Goal: Task Accomplishment & Management: Use online tool/utility

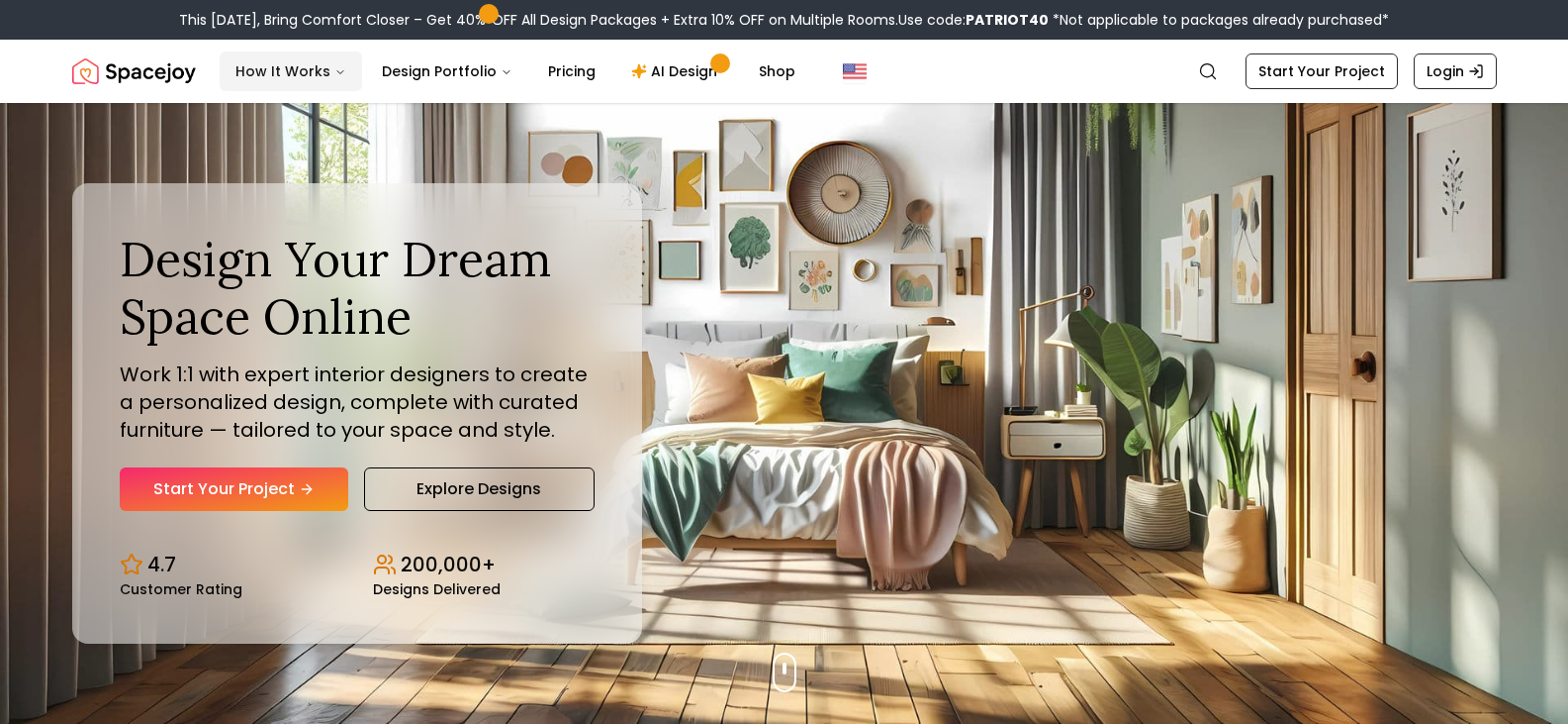
click at [310, 67] on button "How It Works" at bounding box center [291, 71] width 143 height 40
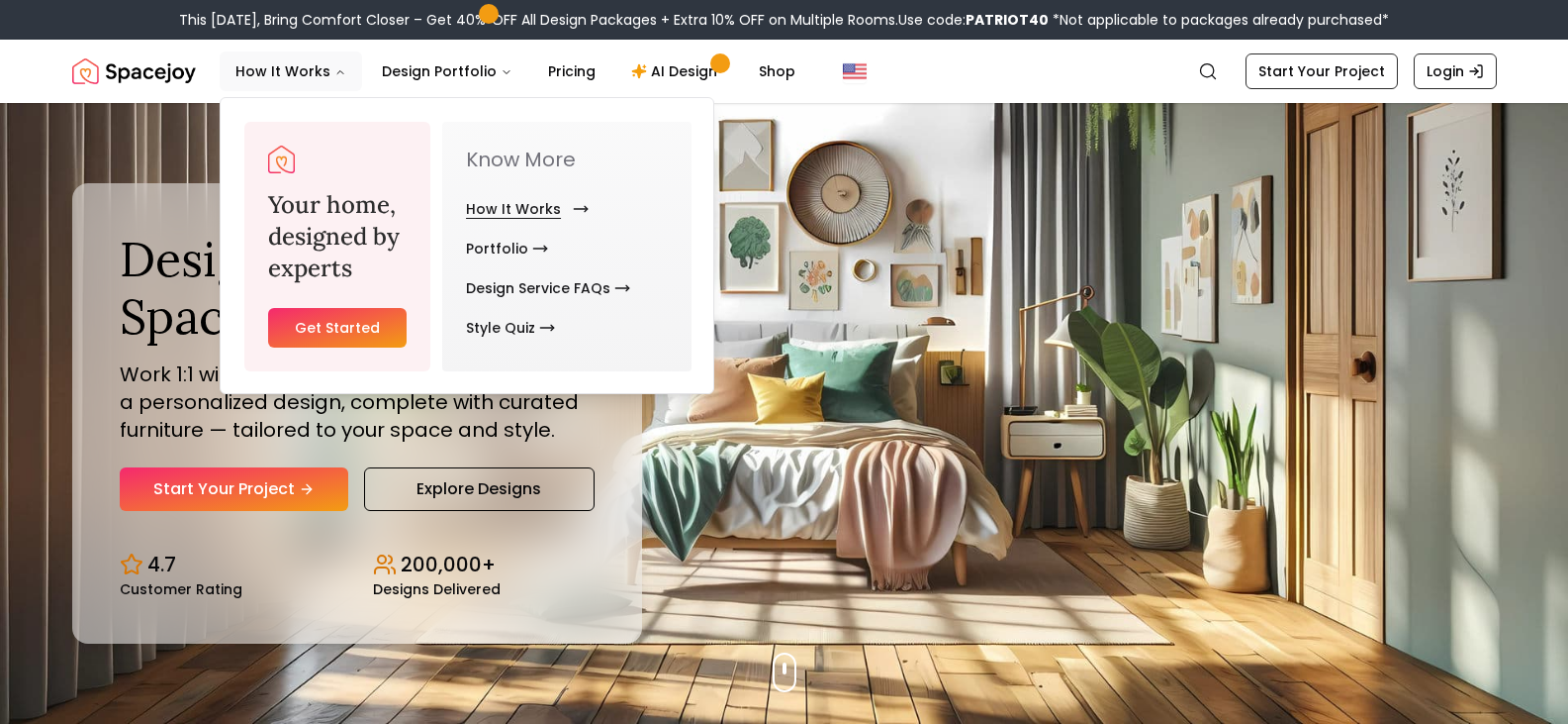
click at [536, 217] on link "How It Works" at bounding box center [523, 209] width 115 height 40
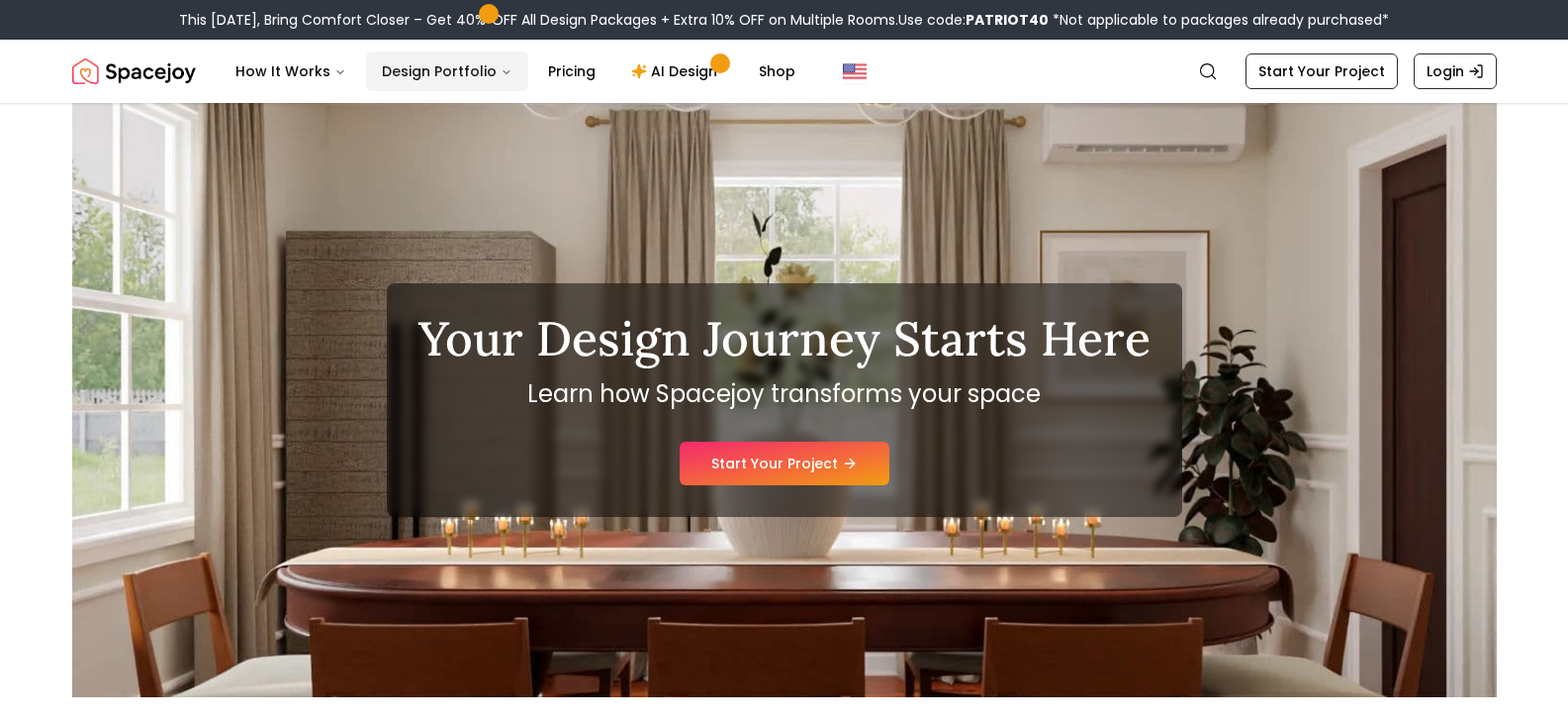
click at [501, 72] on icon "Main" at bounding box center [506, 72] width 12 height 12
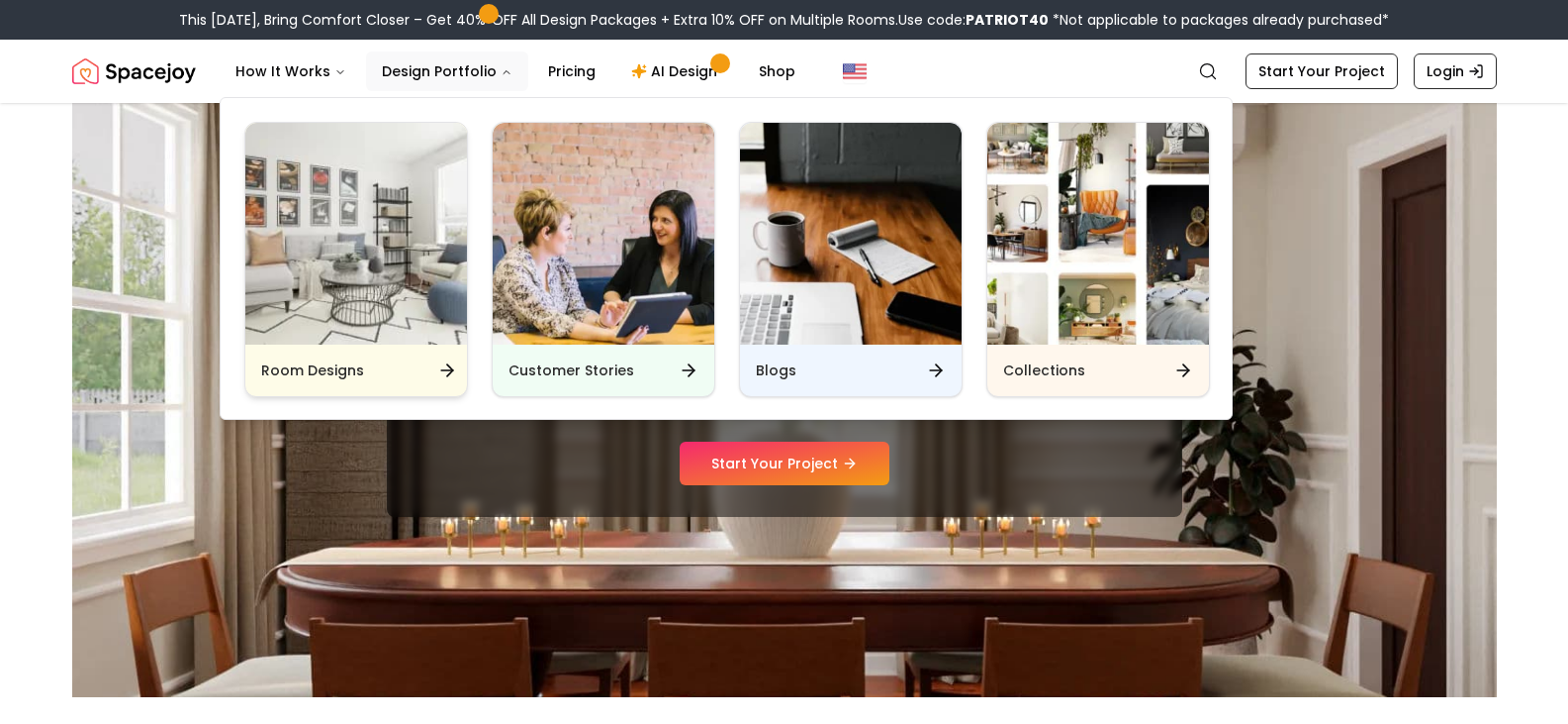
click at [363, 367] on div "Room Designs" at bounding box center [357, 370] width 222 height 52
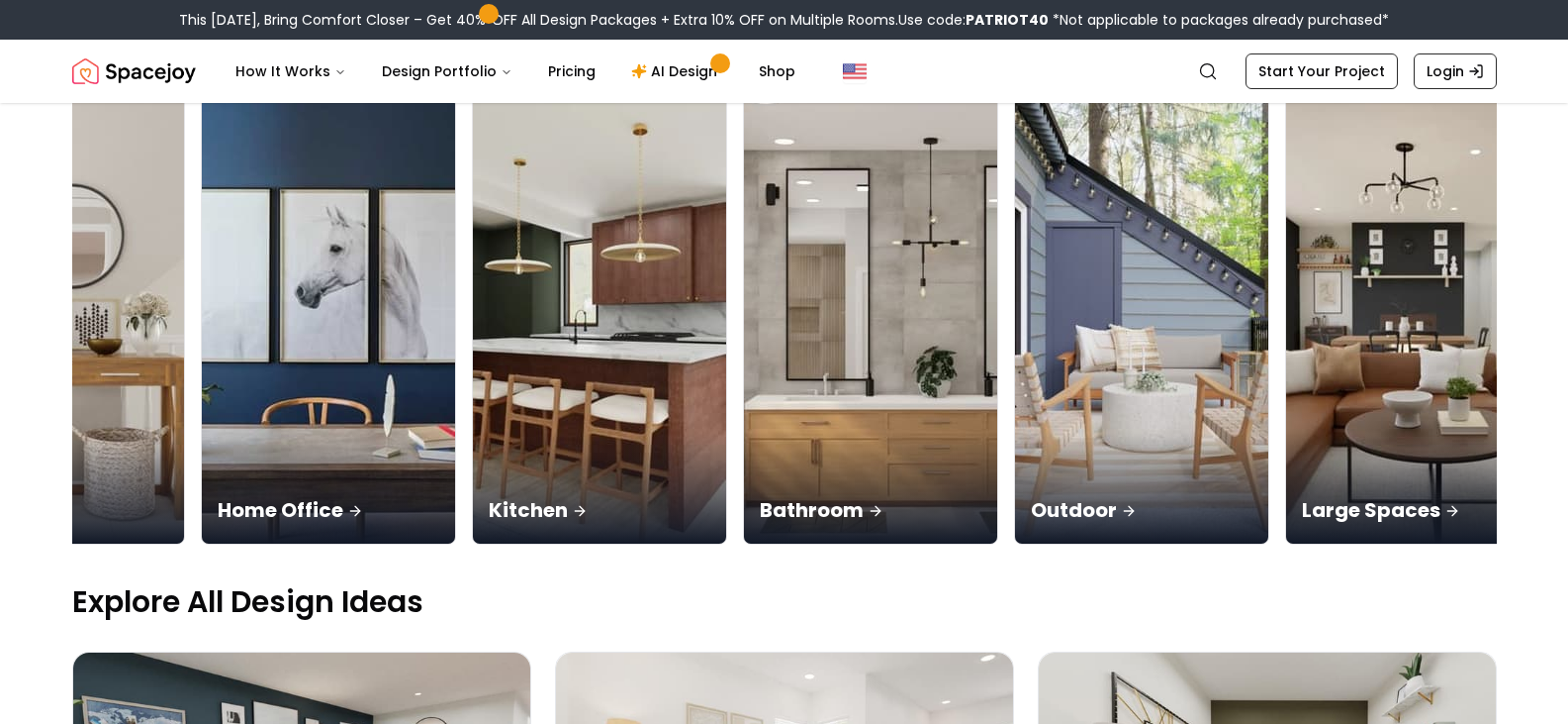
scroll to position [0, 1271]
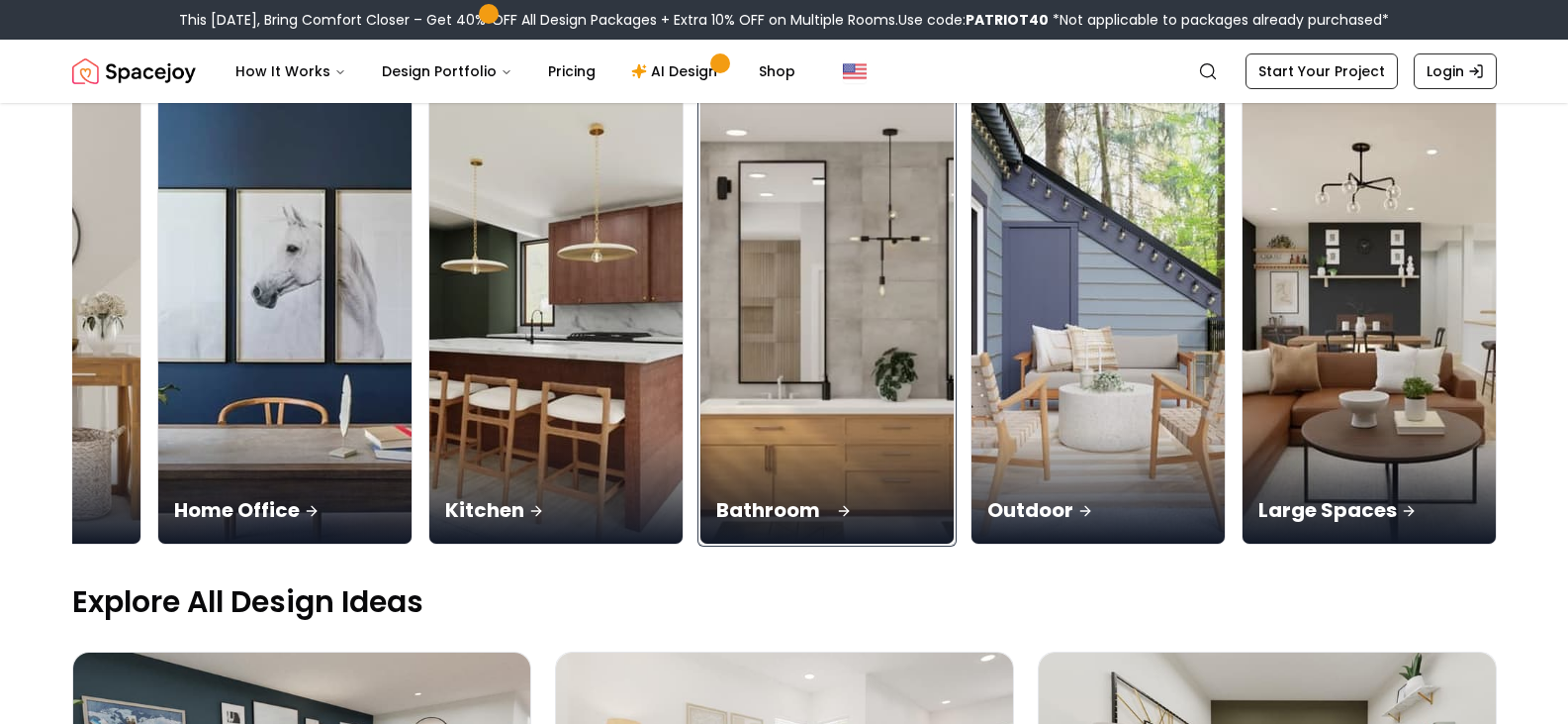
click at [822, 441] on div "Bathroom" at bounding box center [828, 488] width 254 height 111
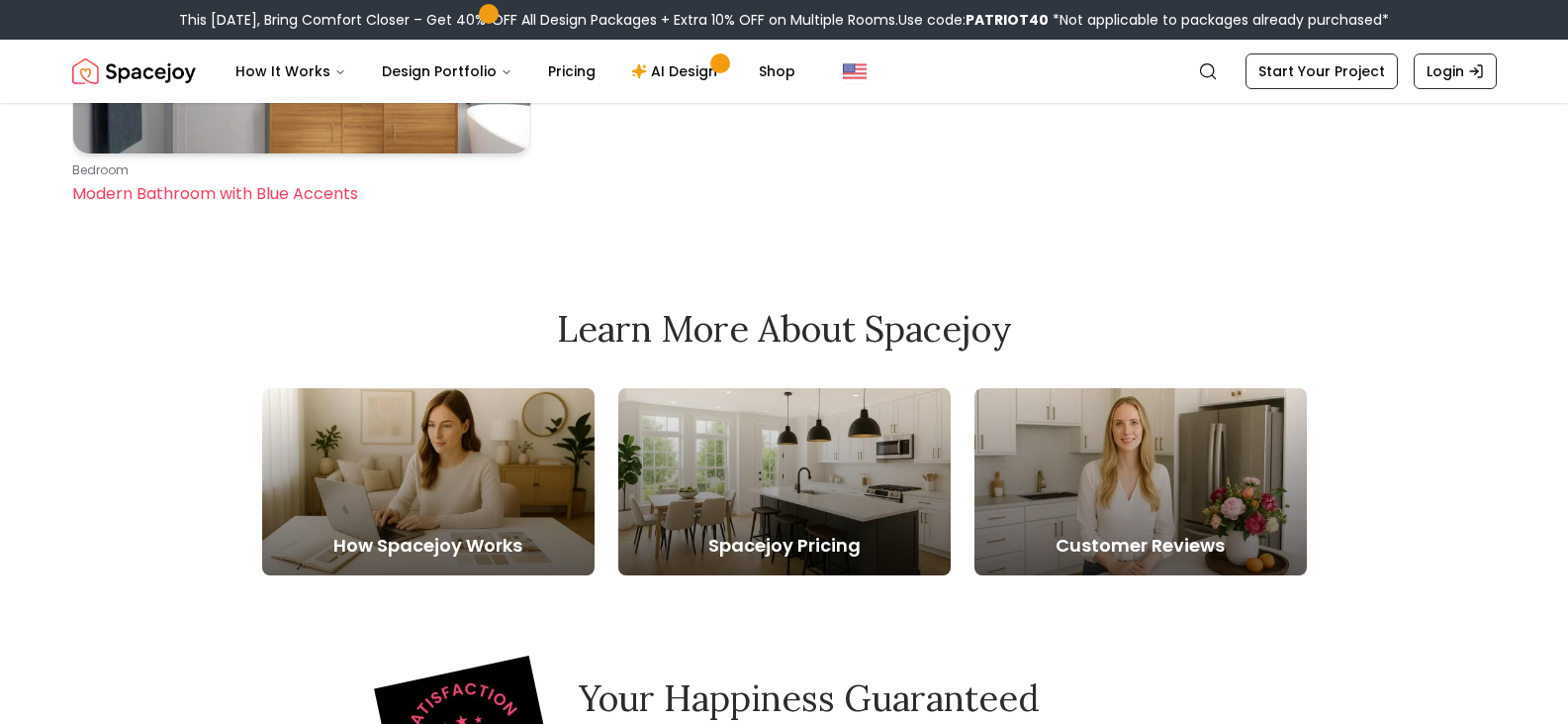
scroll to position [495, 0]
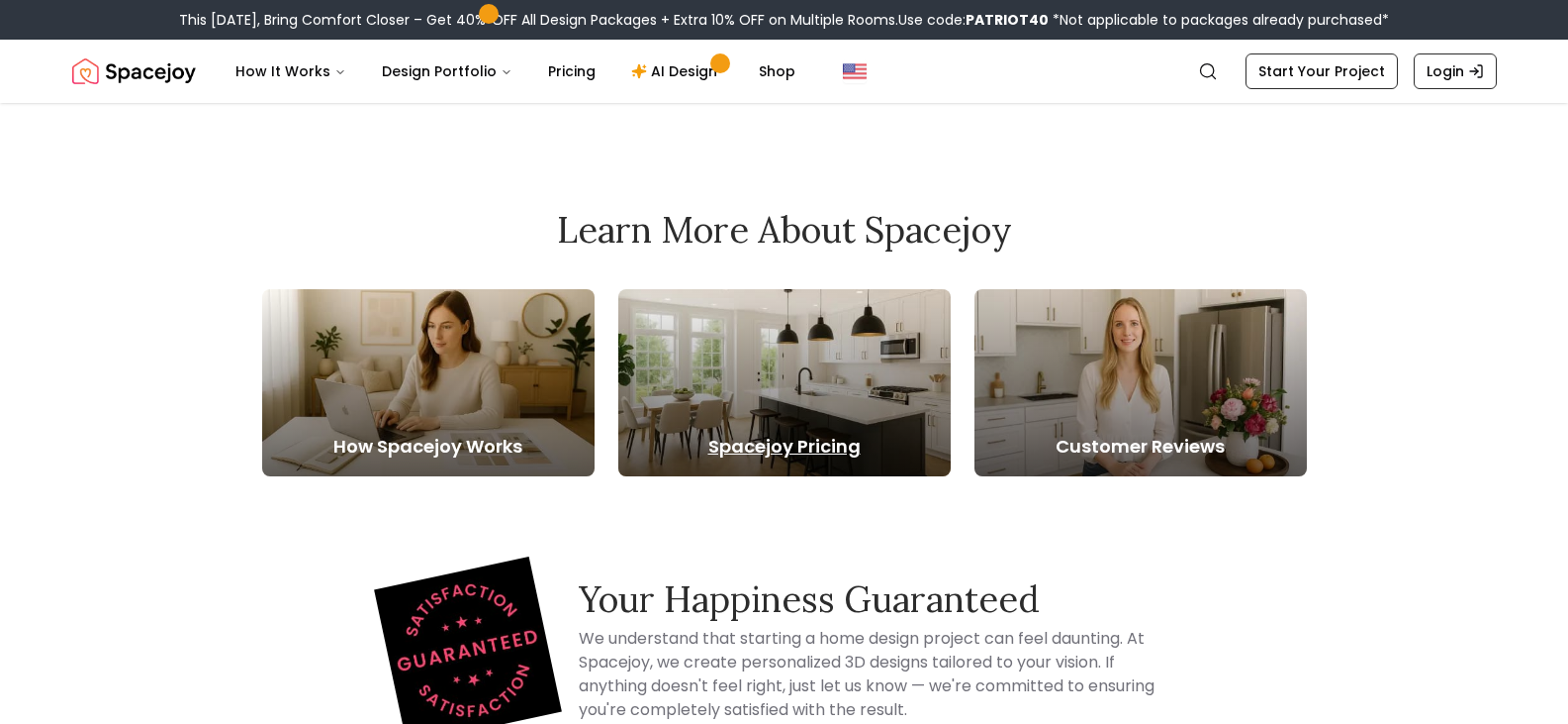
click at [807, 451] on h5 "Spacejoy Pricing" at bounding box center [784, 446] width 332 height 28
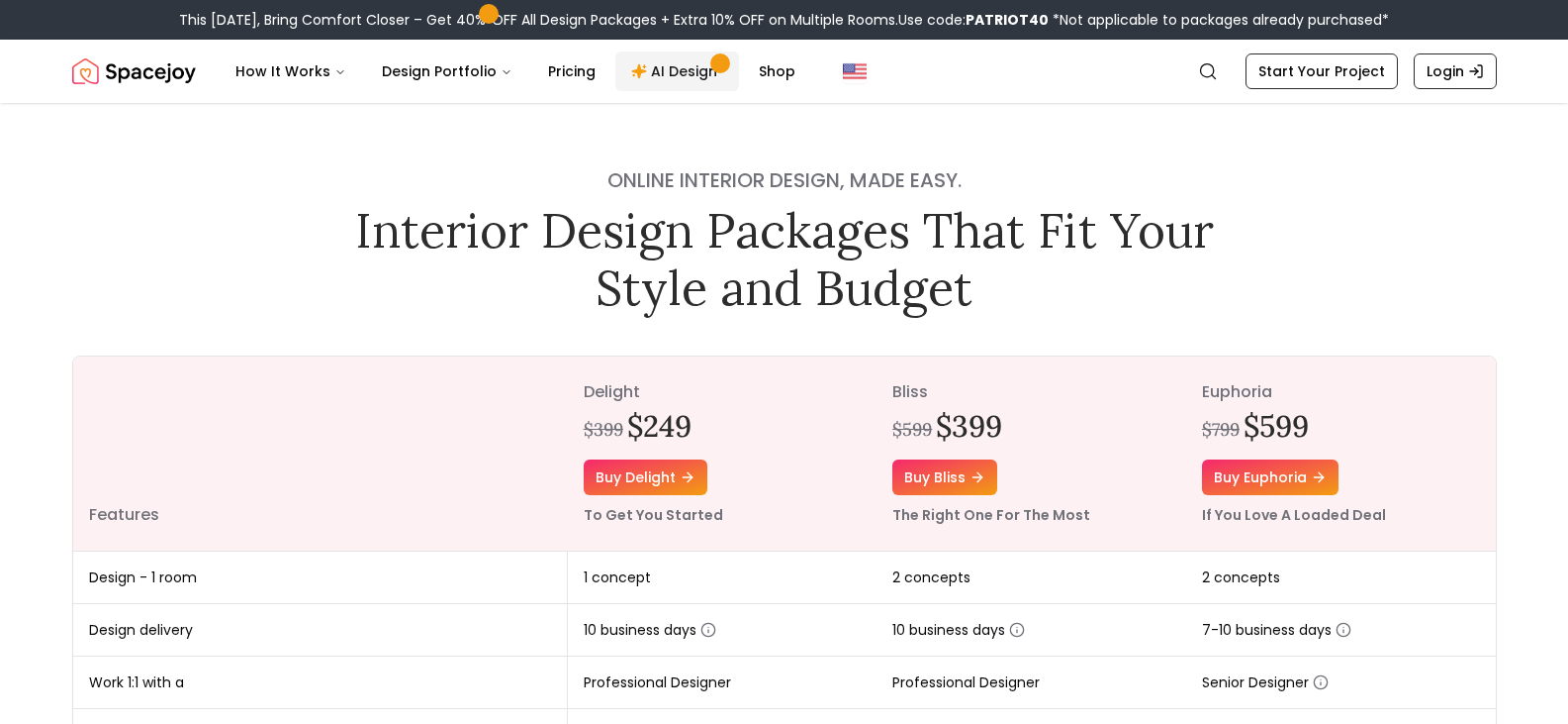
click at [654, 80] on link "AI Design" at bounding box center [677, 71] width 124 height 40
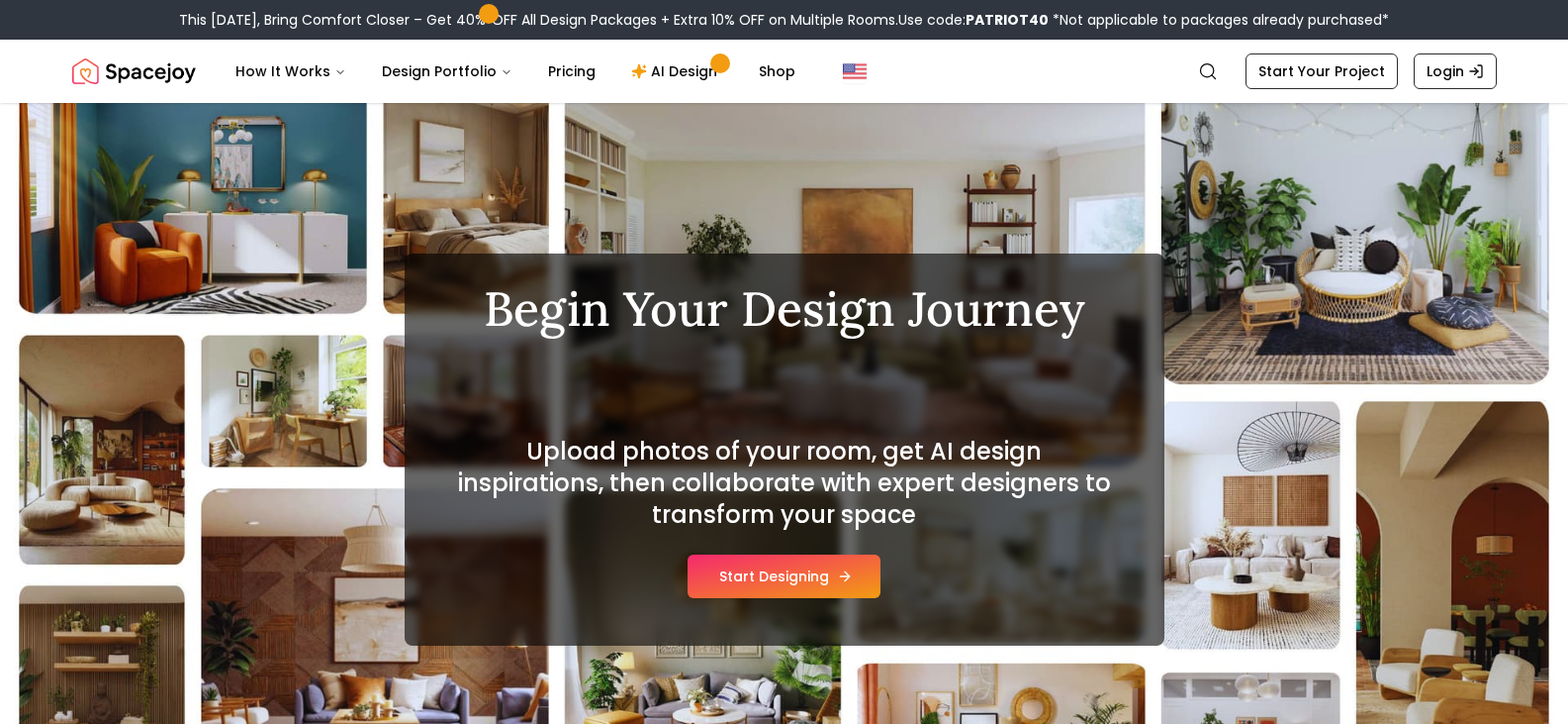
click at [807, 574] on button "Start Designing" at bounding box center [784, 576] width 193 height 44
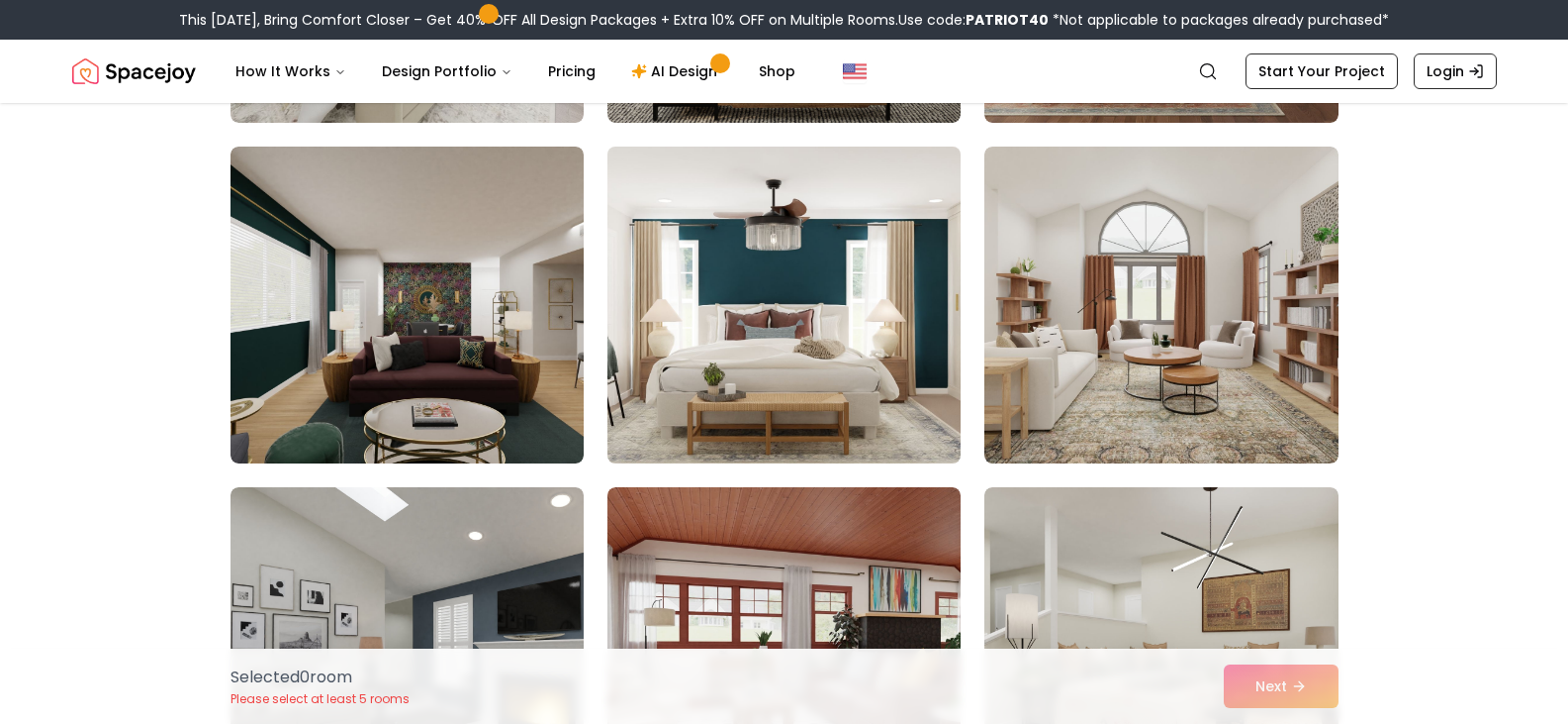
scroll to position [495, 0]
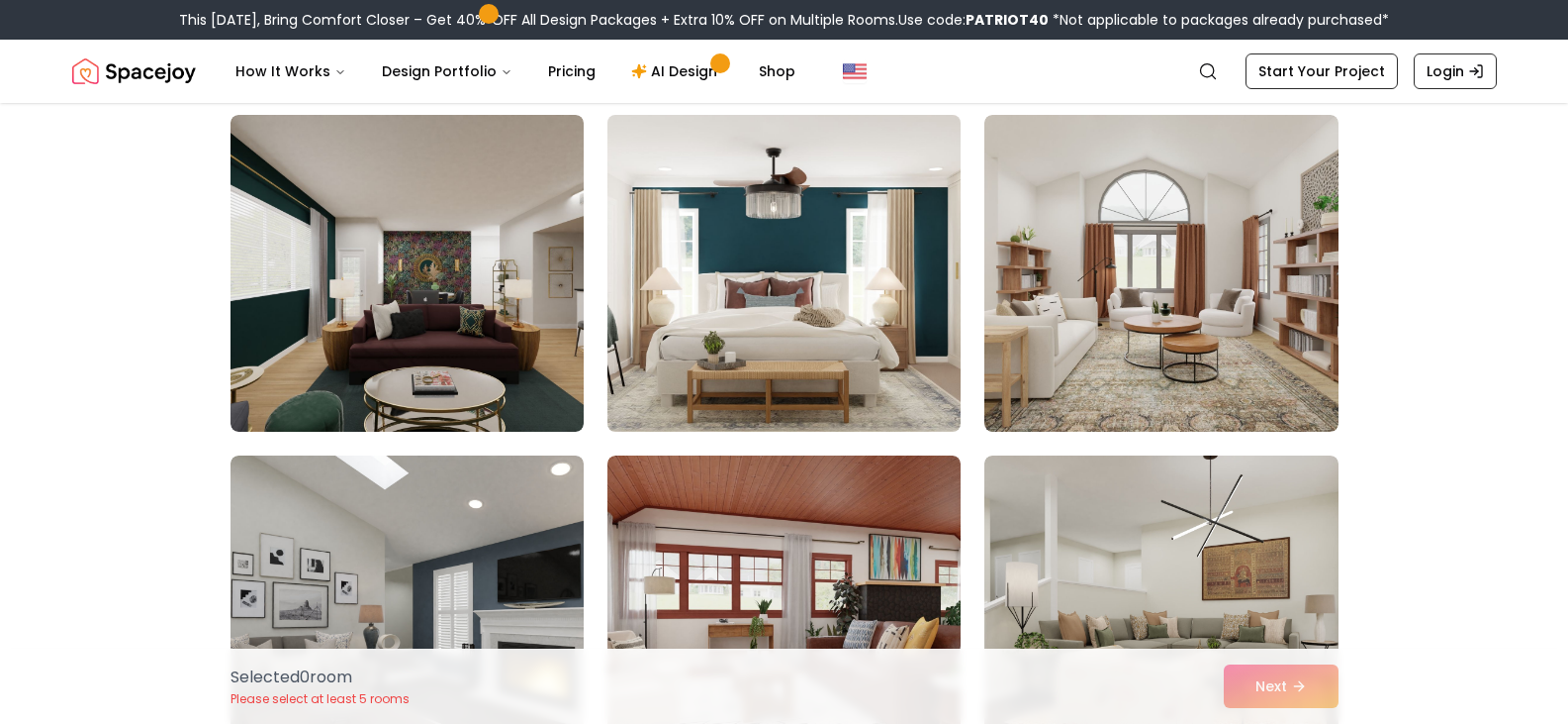
click at [888, 348] on img at bounding box center [784, 273] width 371 height 332
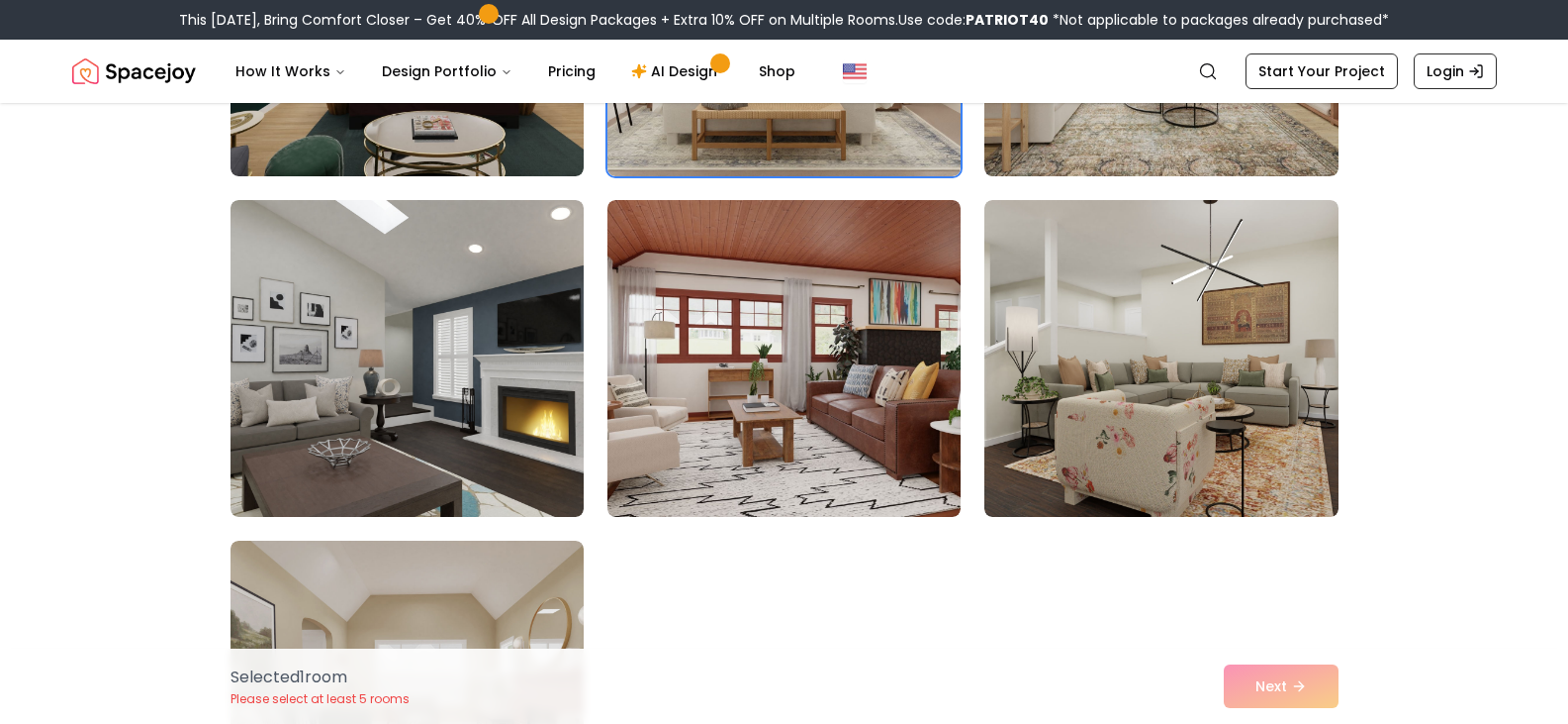
scroll to position [891, 0]
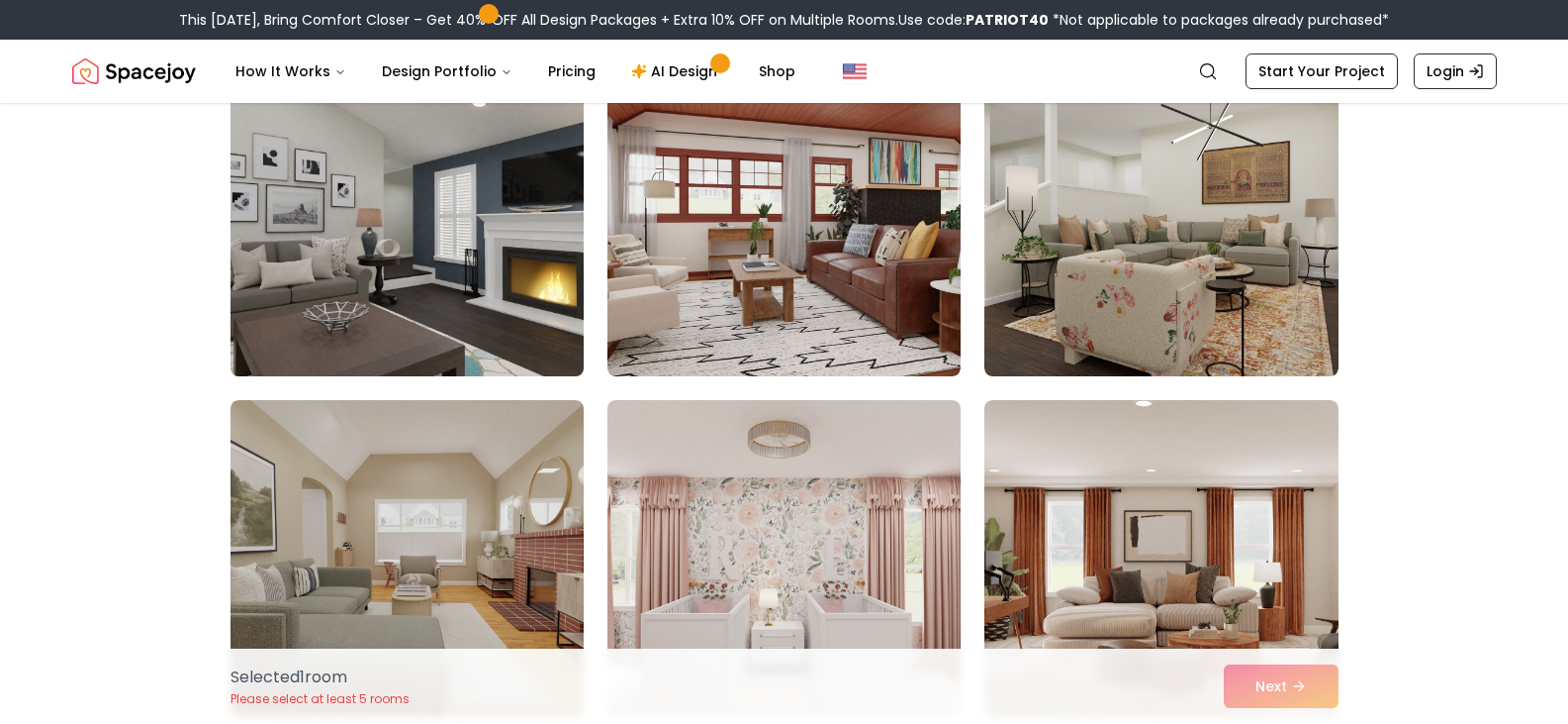
click at [476, 215] on img at bounding box center [407, 217] width 371 height 332
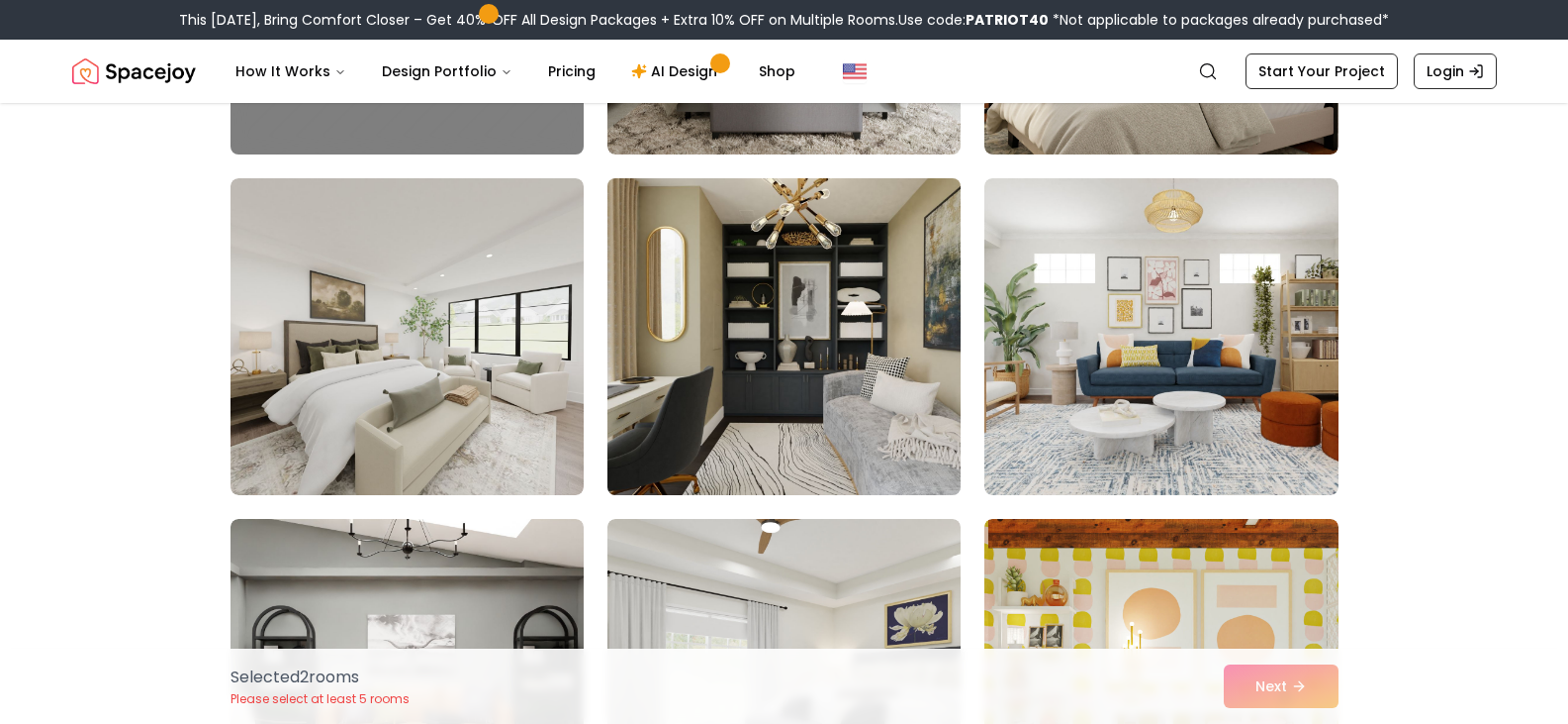
scroll to position [2970, 0]
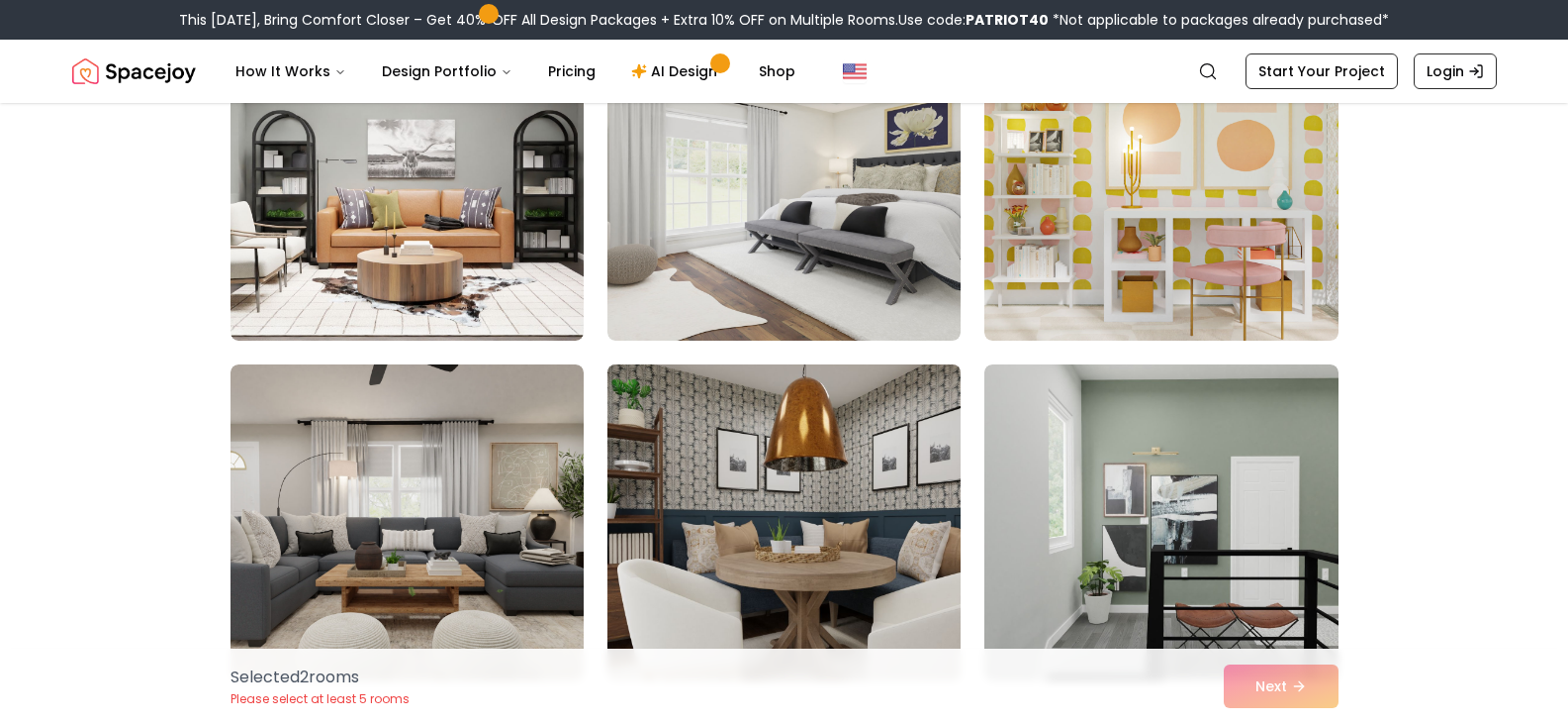
click at [850, 469] on img at bounding box center [784, 522] width 371 height 332
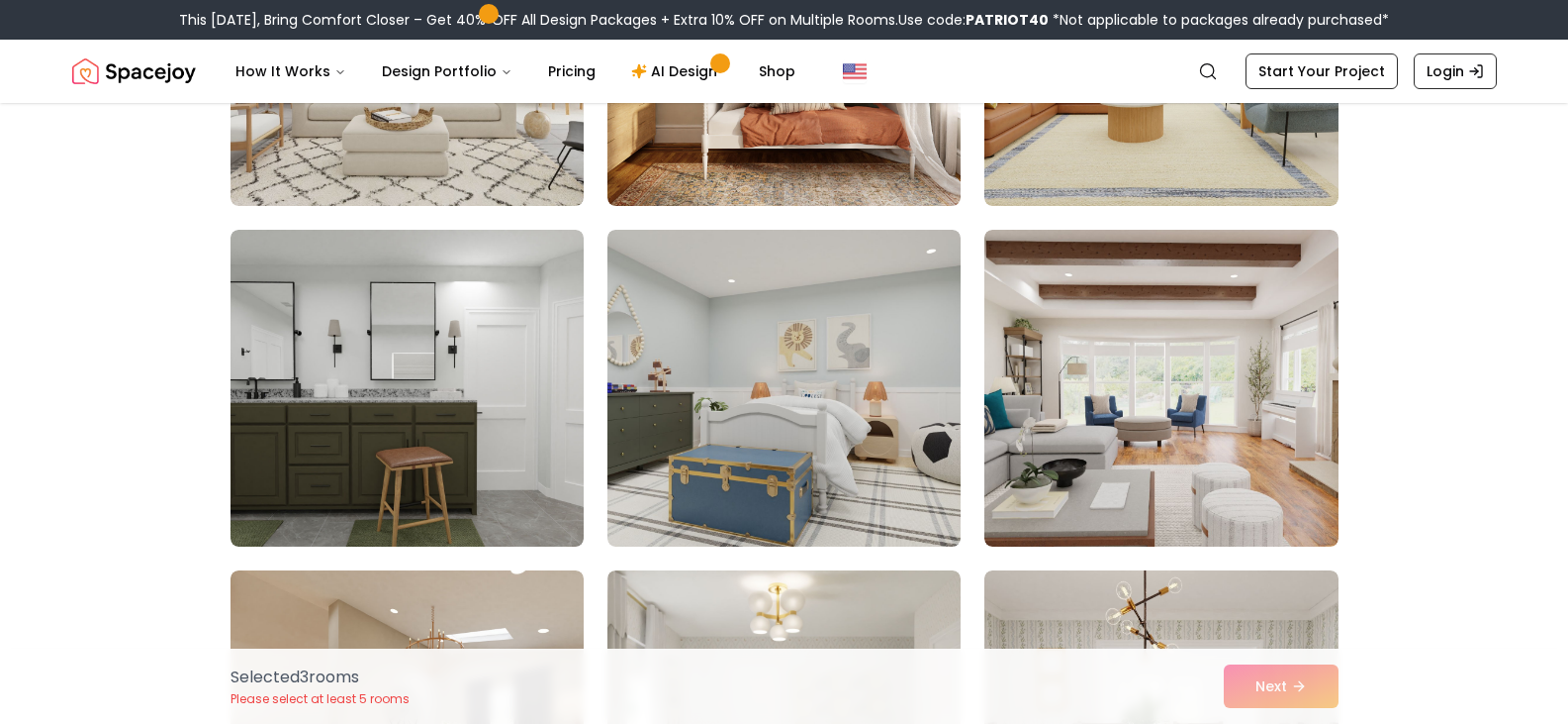
scroll to position [5841, 0]
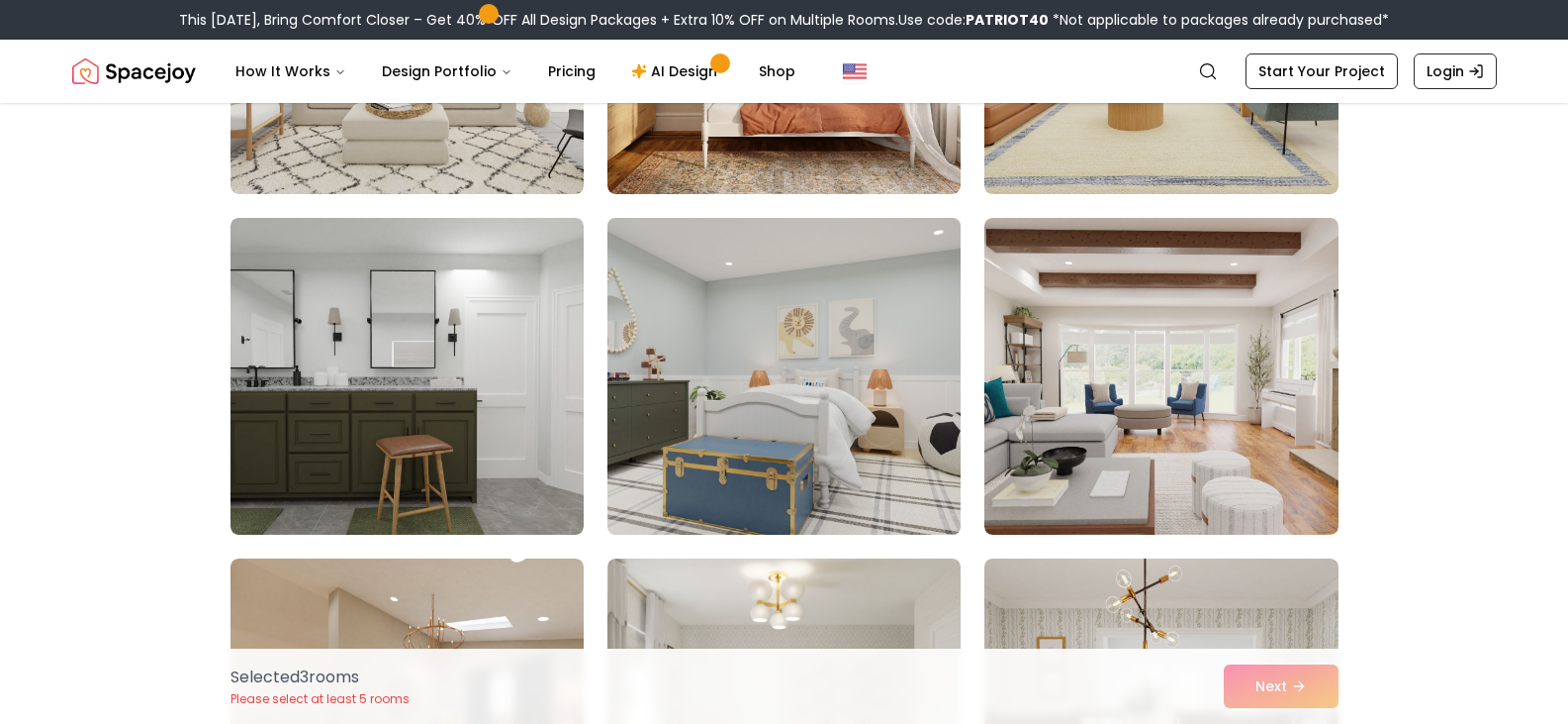
click at [862, 419] on img at bounding box center [784, 376] width 371 height 332
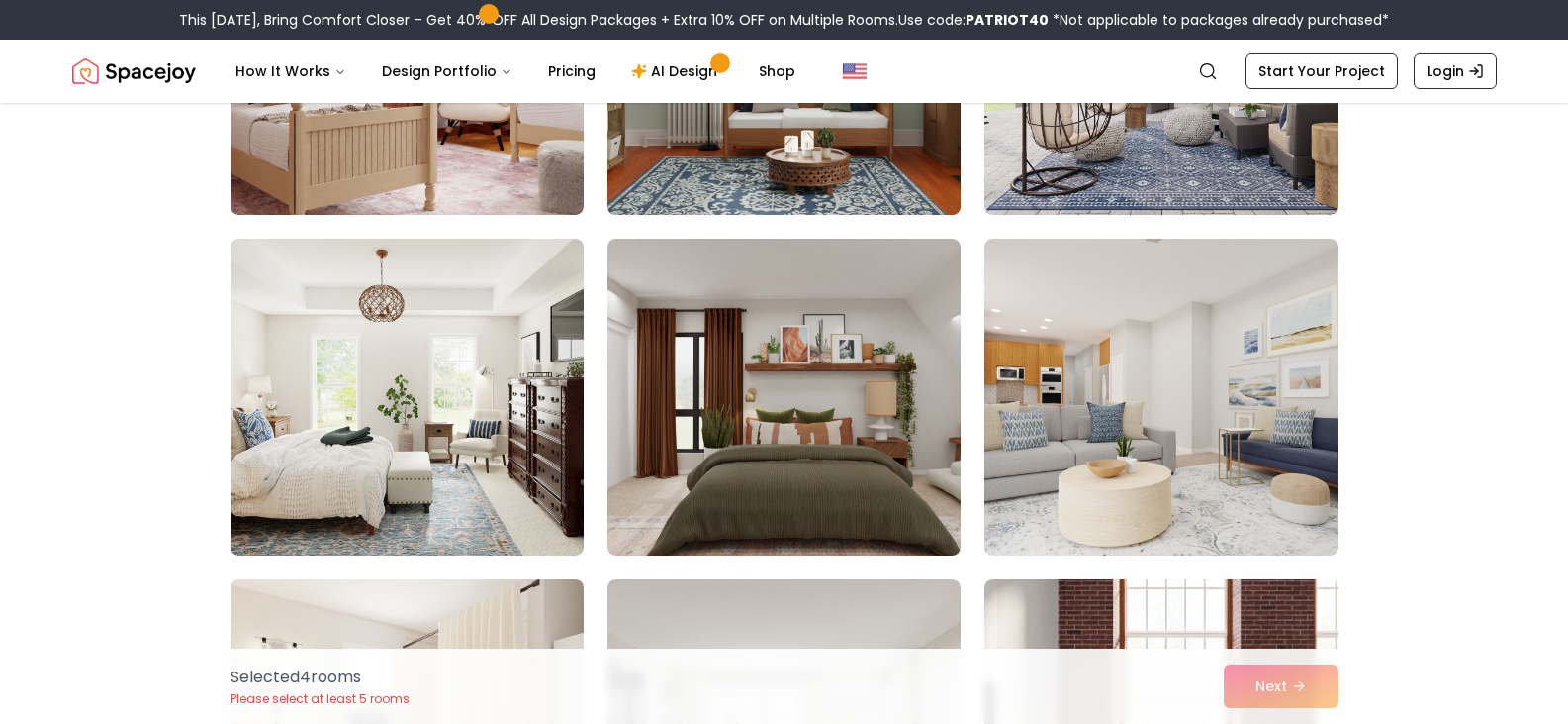
scroll to position [7029, 0]
